Goal: Task Accomplishment & Management: Manage account settings

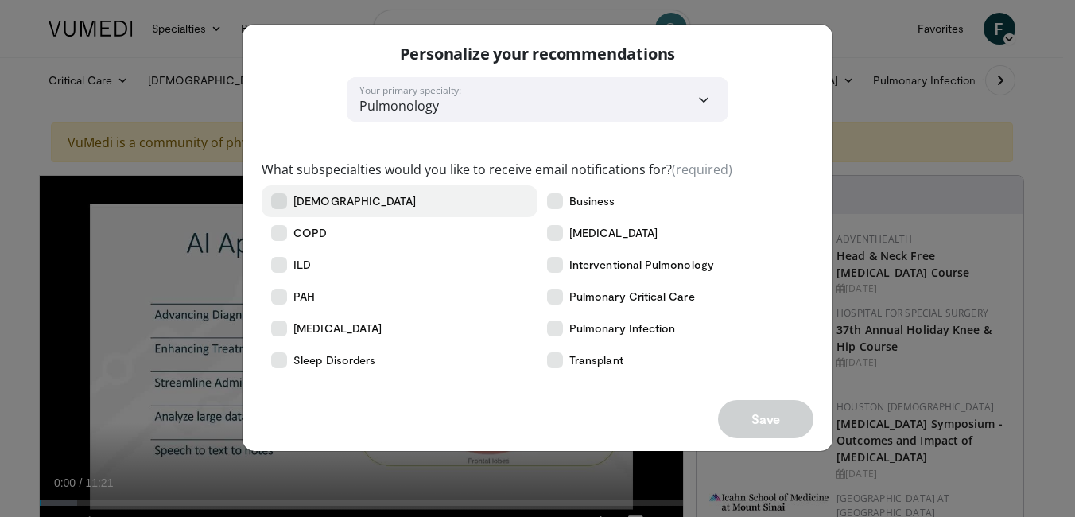
click at [339, 211] on label "[DEMOGRAPHIC_DATA]" at bounding box center [400, 201] width 276 height 32
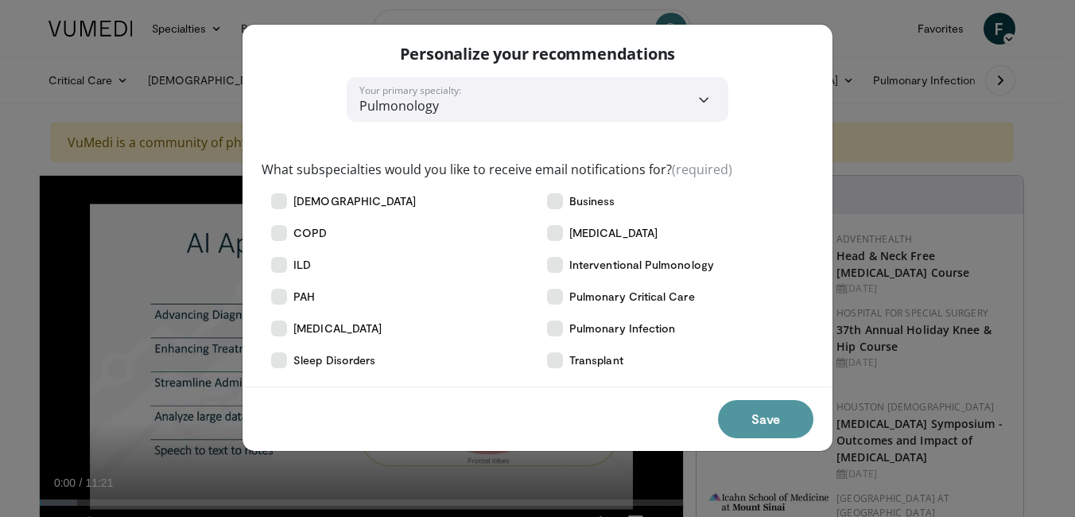
click at [770, 417] on button "Save" at bounding box center [765, 419] width 95 height 38
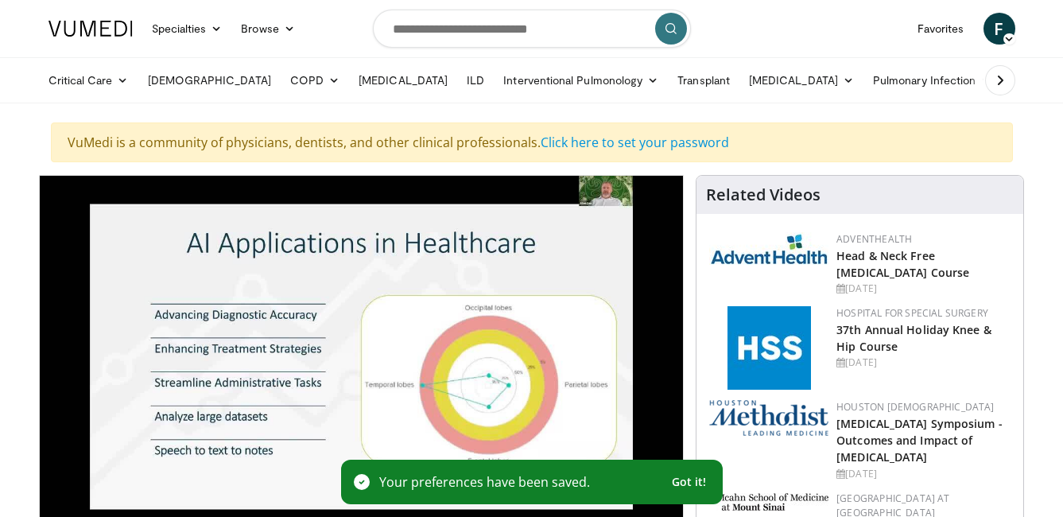
click at [686, 480] on span "Got it!" at bounding box center [689, 482] width 35 height 14
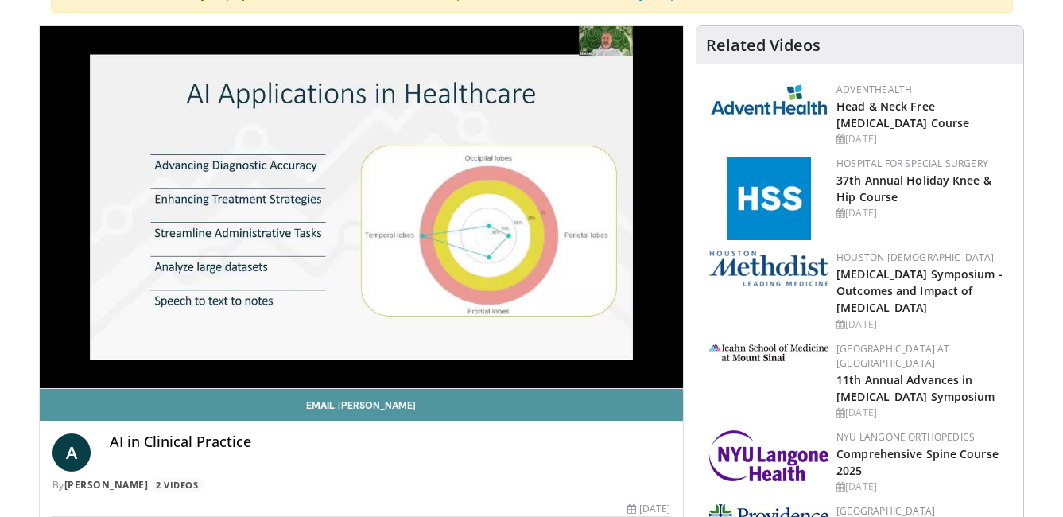
scroll to position [159, 0]
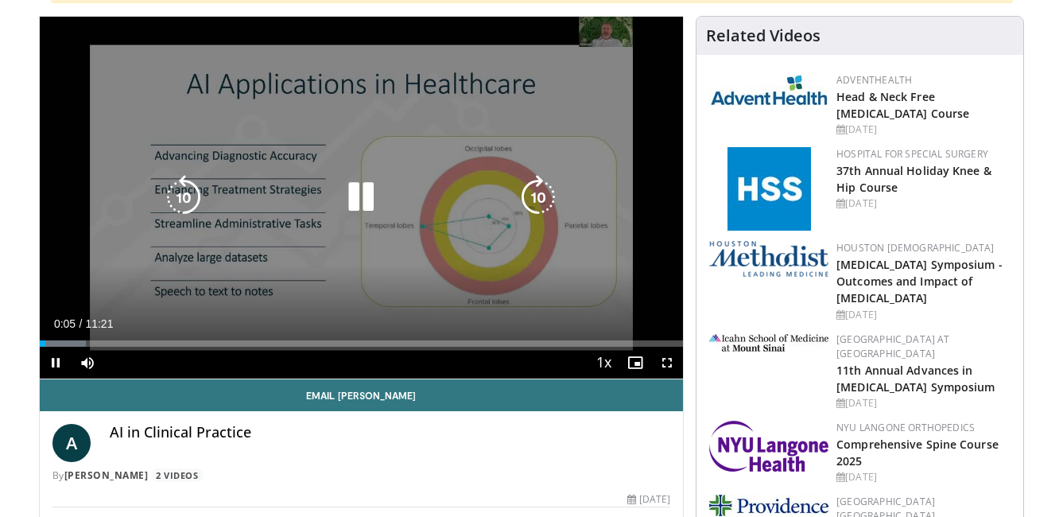
click at [478, 292] on div "10 seconds Tap to unmute" at bounding box center [362, 198] width 644 height 362
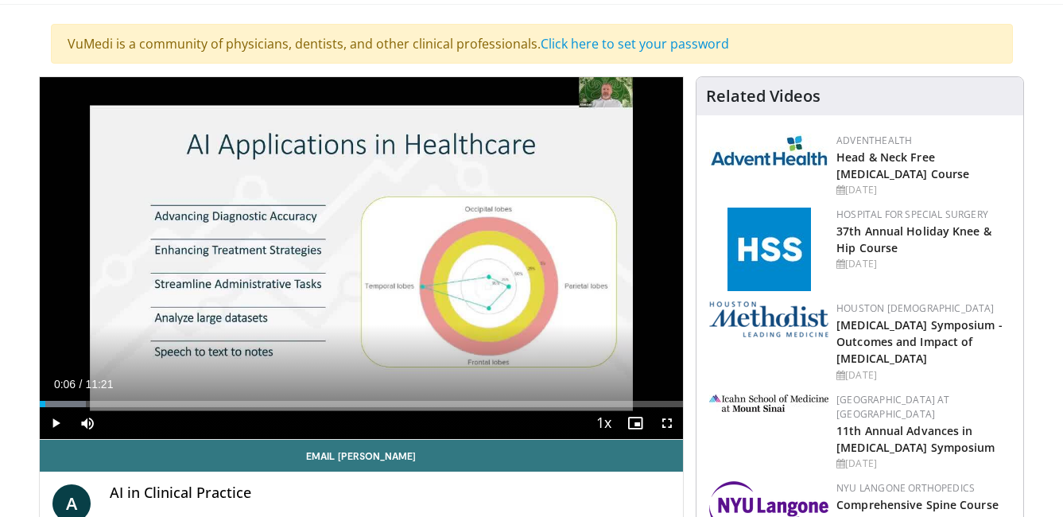
scroll to position [79, 0]
